Goal: Task Accomplishment & Management: Complete application form

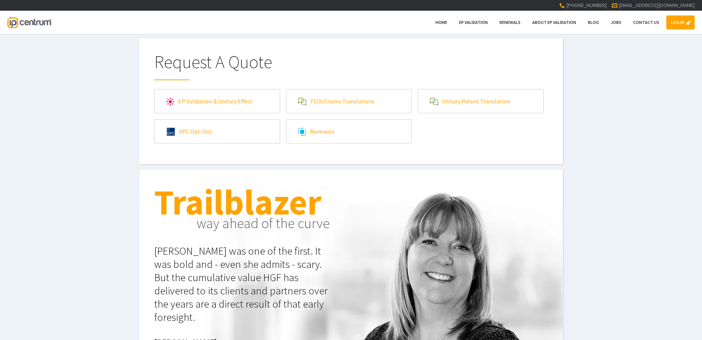
type input"] "[EMAIL_ADDRESS][DOMAIN_NAME]"
click at [685, 26] on link "LOG IN" at bounding box center [681, 22] width 28 height 14
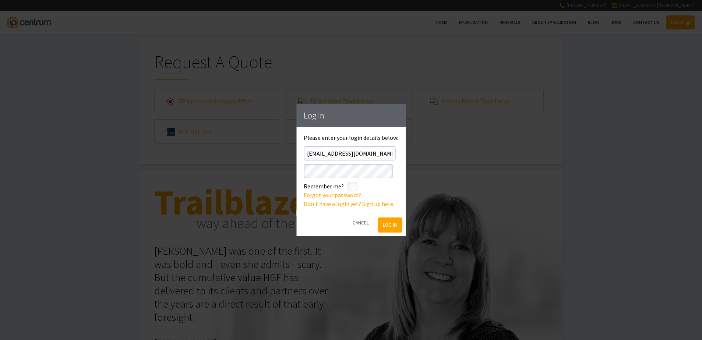
click at [386, 224] on button "Log In" at bounding box center [390, 225] width 24 height 15
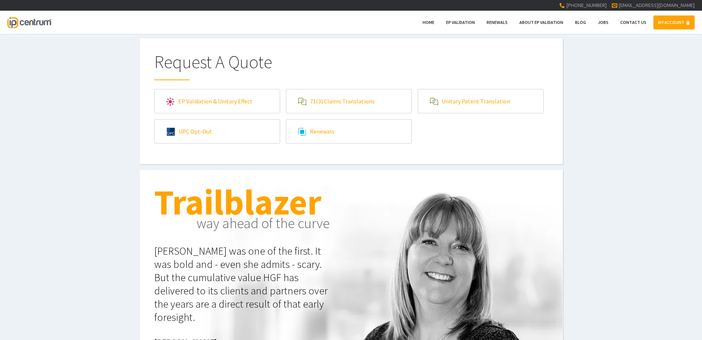
click at [347, 104] on link "71(3) Claims Translations" at bounding box center [349, 102] width 125 height 24
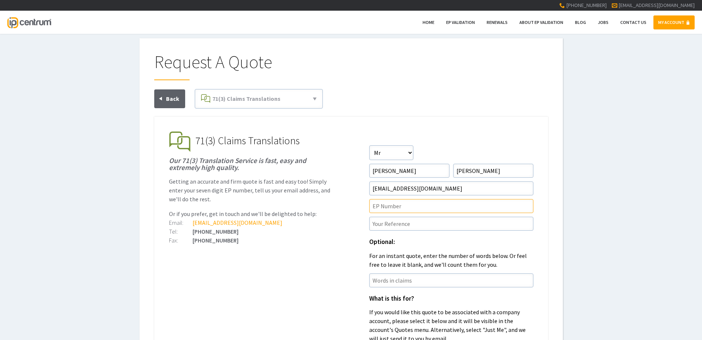
click at [423, 200] on input"] "text" at bounding box center [451, 206] width 164 height 14
click at [377, 224] on input"] "text" at bounding box center [451, 224] width 164 height 14
paste input"] "P36911EPND1"
type input"] "P36911EPND1/RED"
click at [380, 208] on input"] "text" at bounding box center [451, 206] width 164 height 14
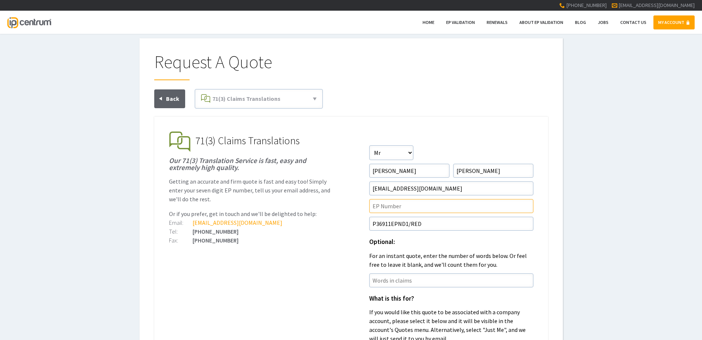
click at [380, 207] on input"] "text" at bounding box center [451, 206] width 164 height 14
paste input"] "22155728.3"
type input"] "EP22155728.3"
click at [343, 250] on ul "EP Validation & Unitary Effect IP Centrum makes European Patent Validation and …" at bounding box center [351, 314] width 394 height 394
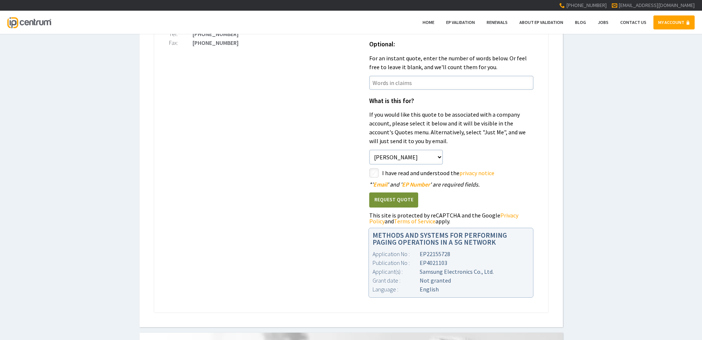
scroll to position [221, 0]
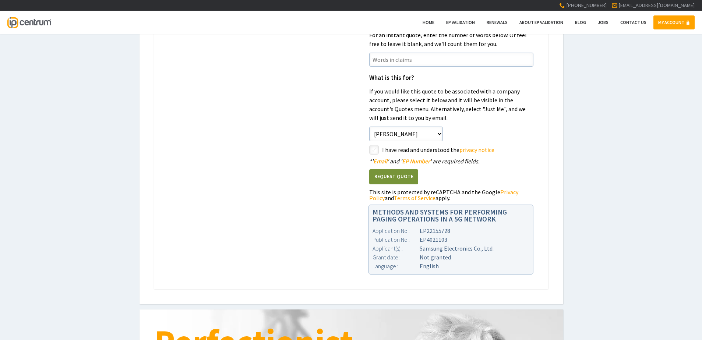
click at [376, 155] on input"] "checkbox" at bounding box center [375, 150] width 9 height 9
checkbox input"] "true"
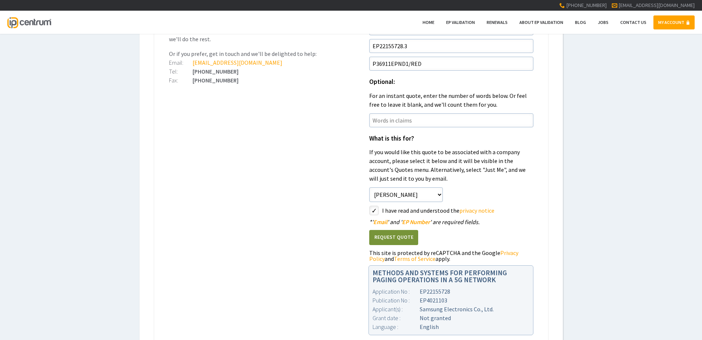
scroll to position [147, 0]
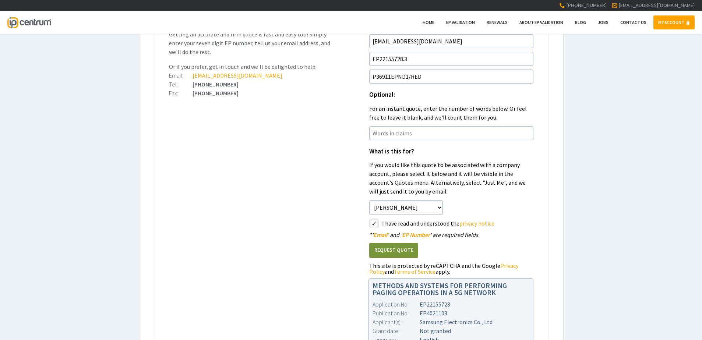
click at [386, 248] on button "Request Quote" at bounding box center [393, 250] width 49 height 15
